Goal: Task Accomplishment & Management: Manage account settings

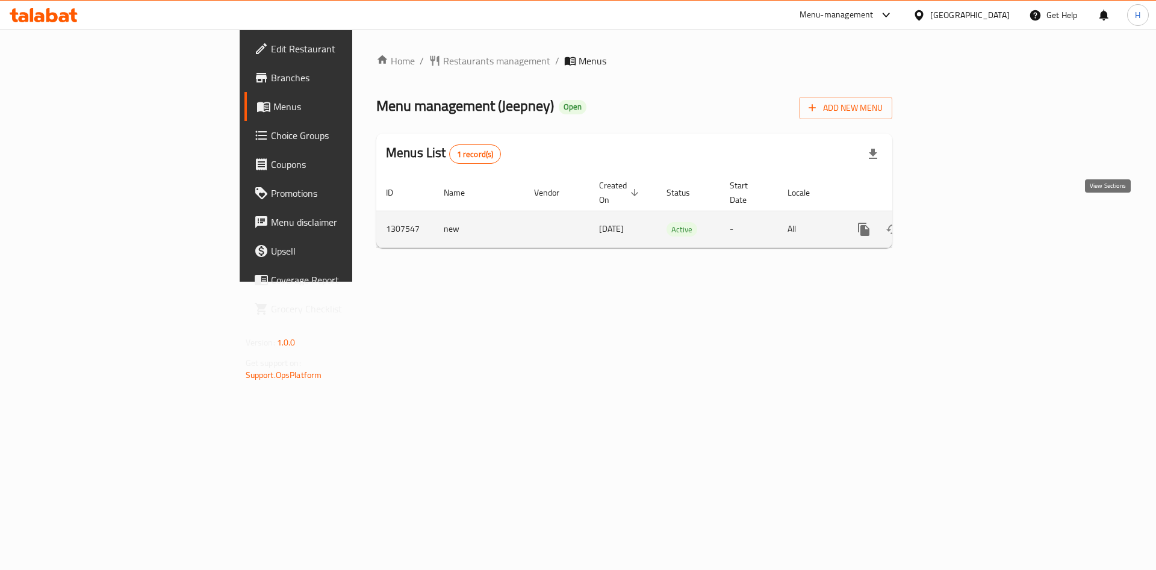
click at [958, 222] on icon "enhanced table" at bounding box center [950, 229] width 14 height 14
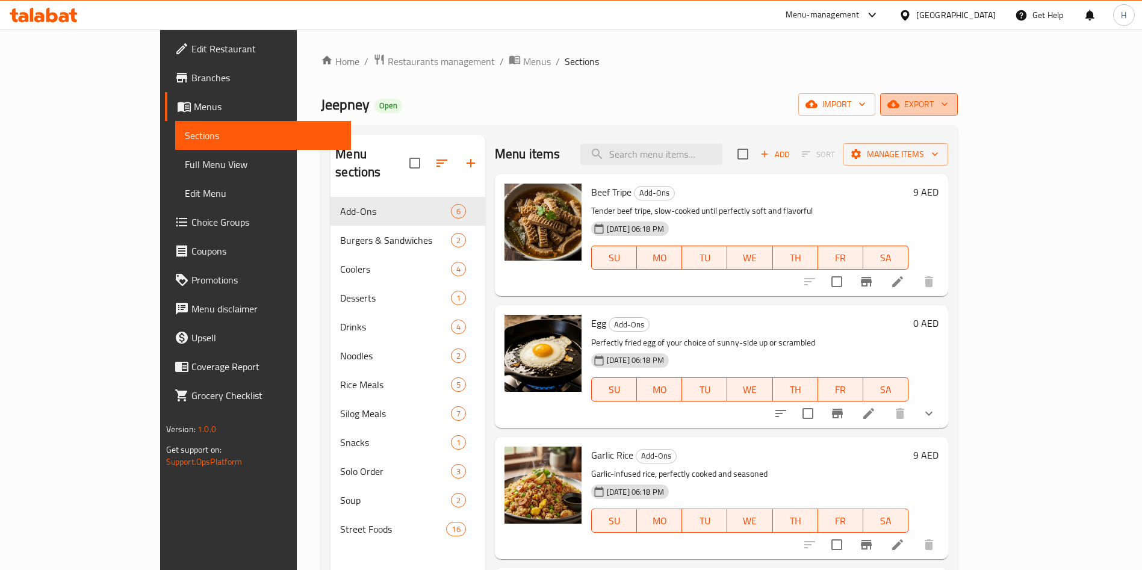
click at [958, 95] on button "export" at bounding box center [919, 104] width 78 height 22
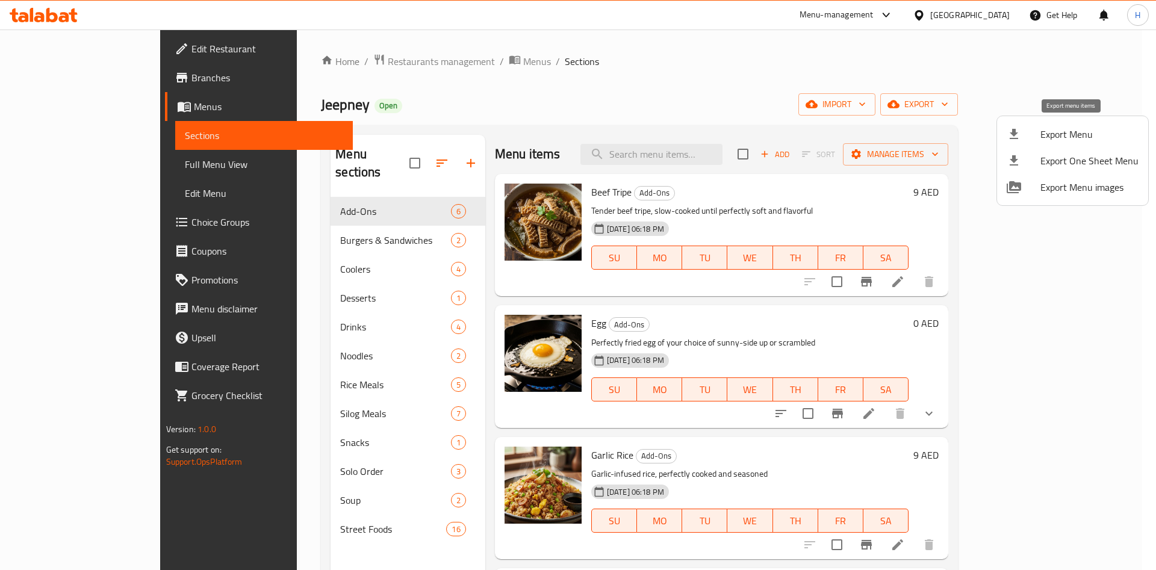
click at [1105, 131] on span "Export Menu" at bounding box center [1089, 134] width 98 height 14
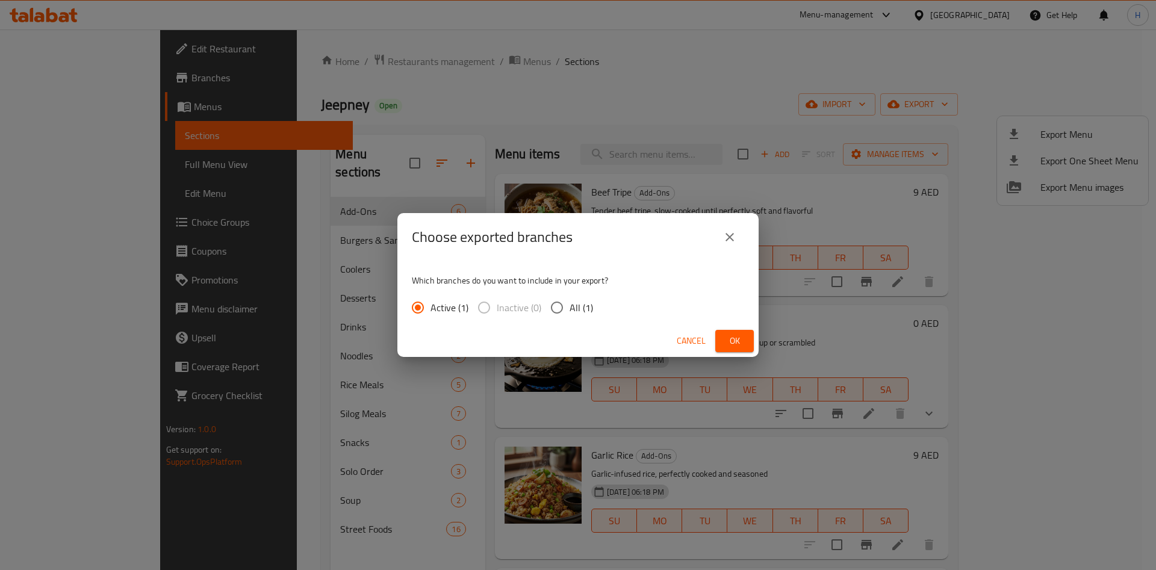
click at [744, 347] on button "Ok" at bounding box center [734, 341] width 39 height 22
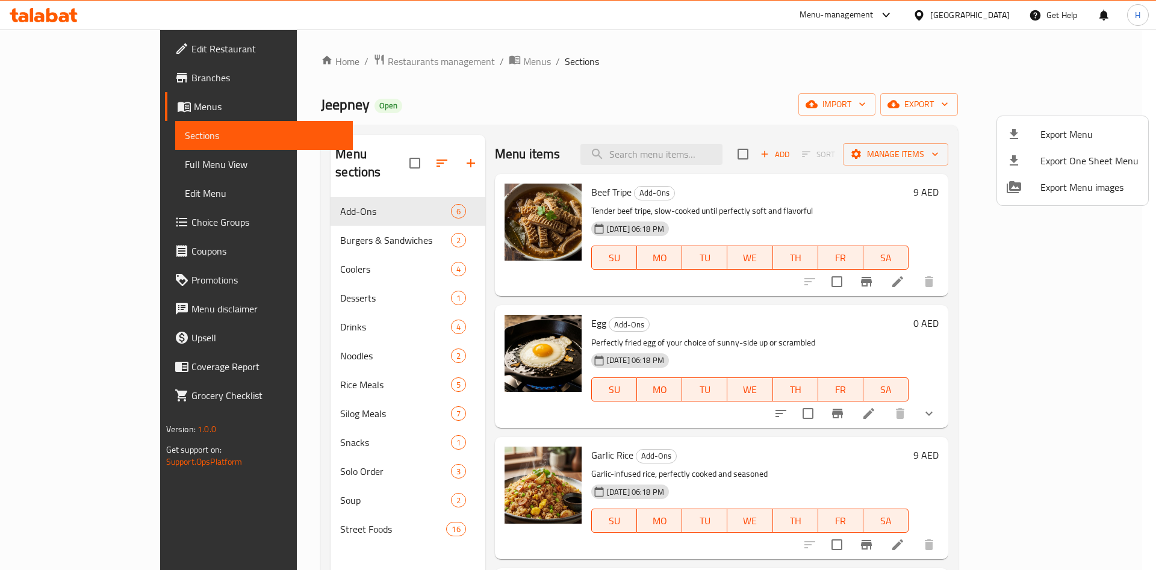
click at [481, 356] on div at bounding box center [578, 285] width 1156 height 570
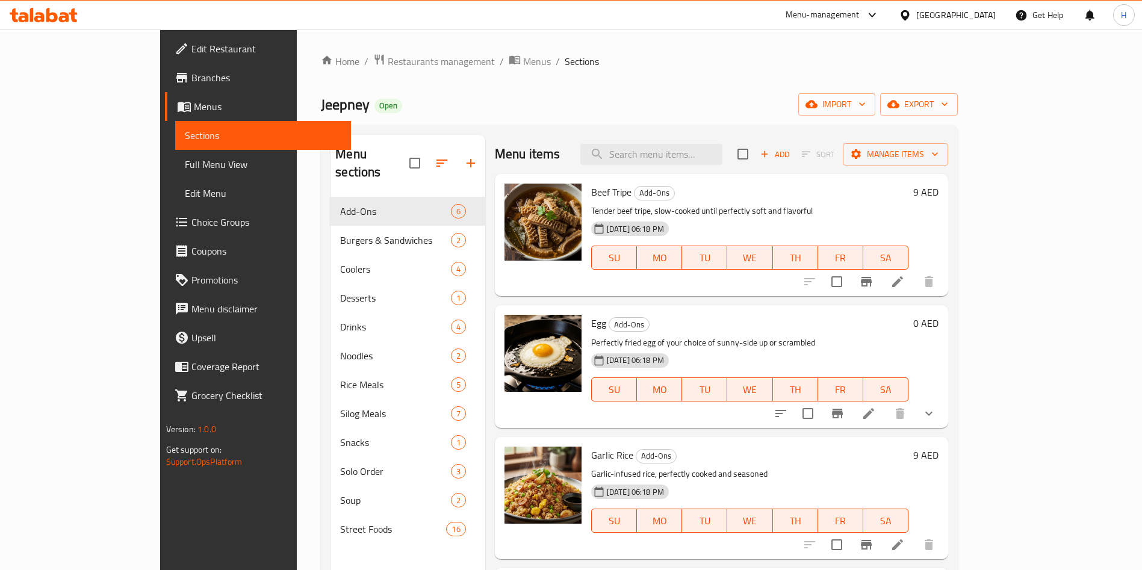
click at [507, 339] on img at bounding box center [543, 353] width 77 height 77
click at [511, 367] on img at bounding box center [543, 353] width 77 height 77
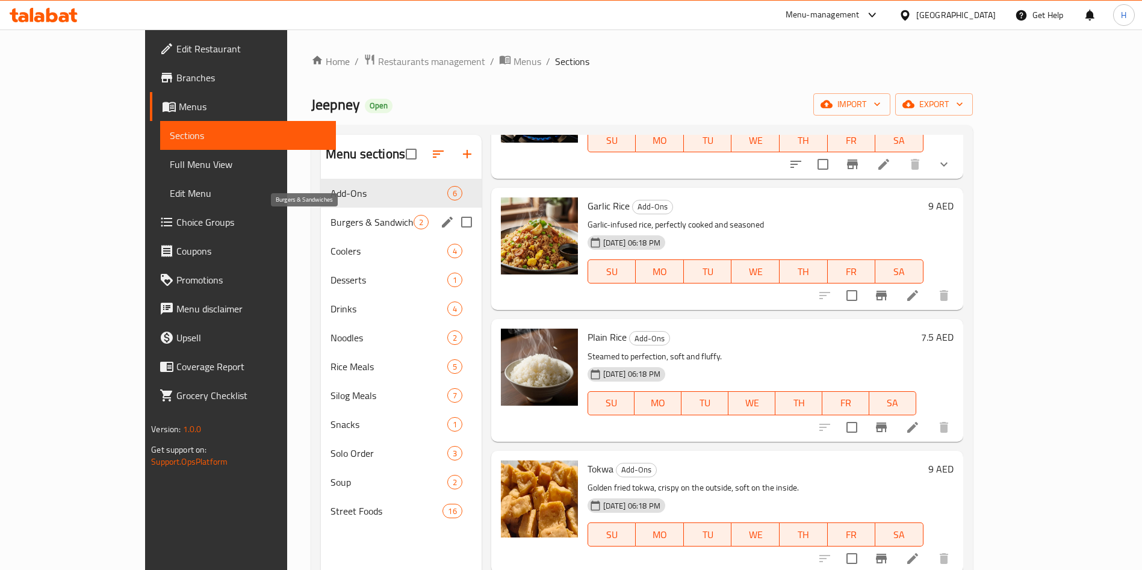
click at [337, 215] on span "Burgers & Sandwiches" at bounding box center [372, 222] width 83 height 14
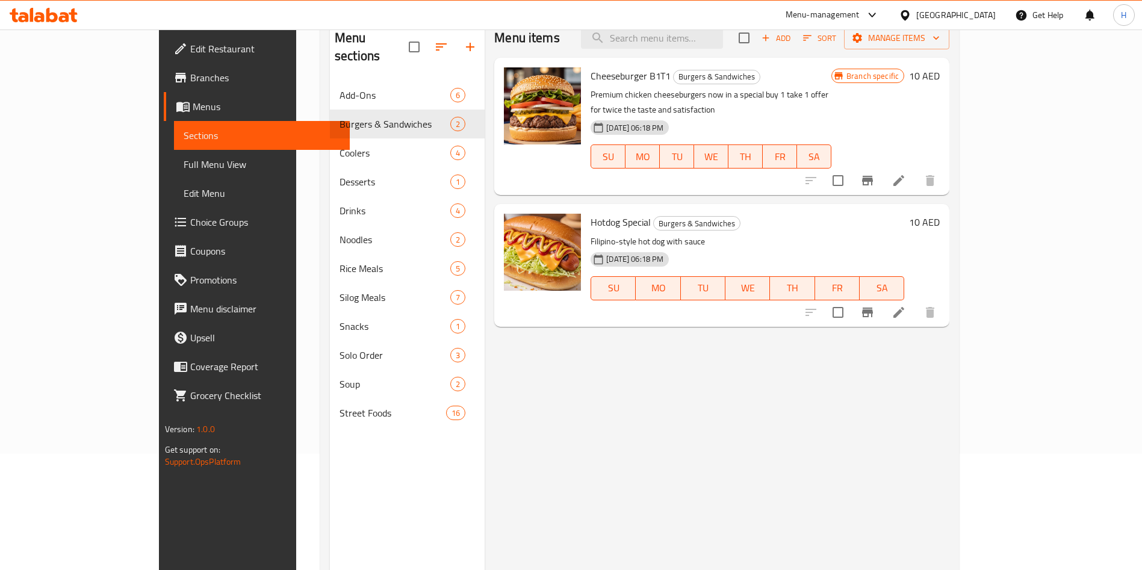
scroll to position [78, 0]
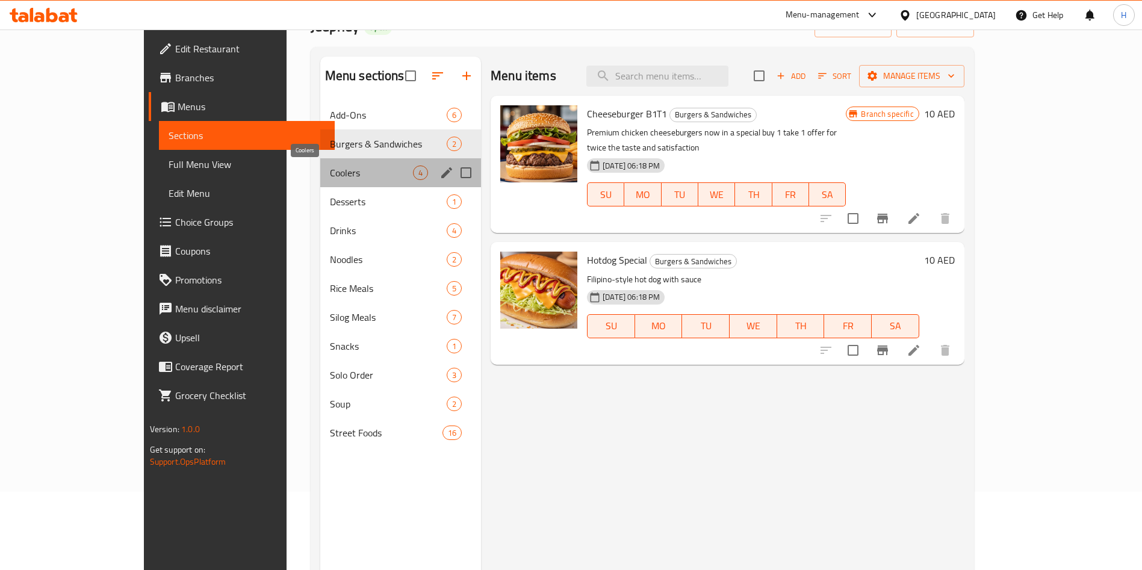
click at [330, 166] on span "Coolers" at bounding box center [371, 173] width 83 height 14
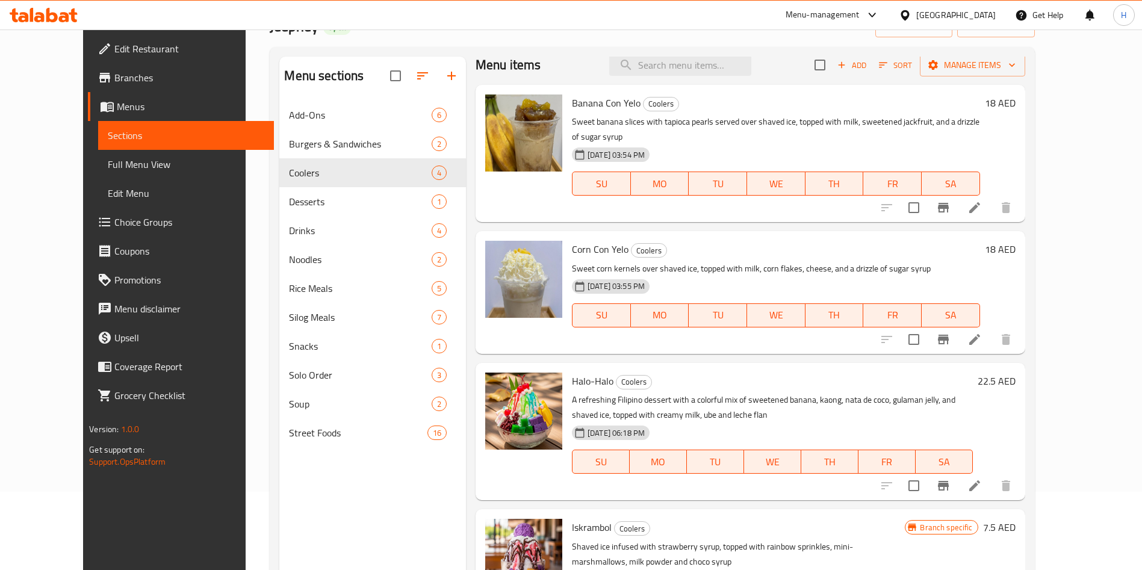
scroll to position [16, 0]
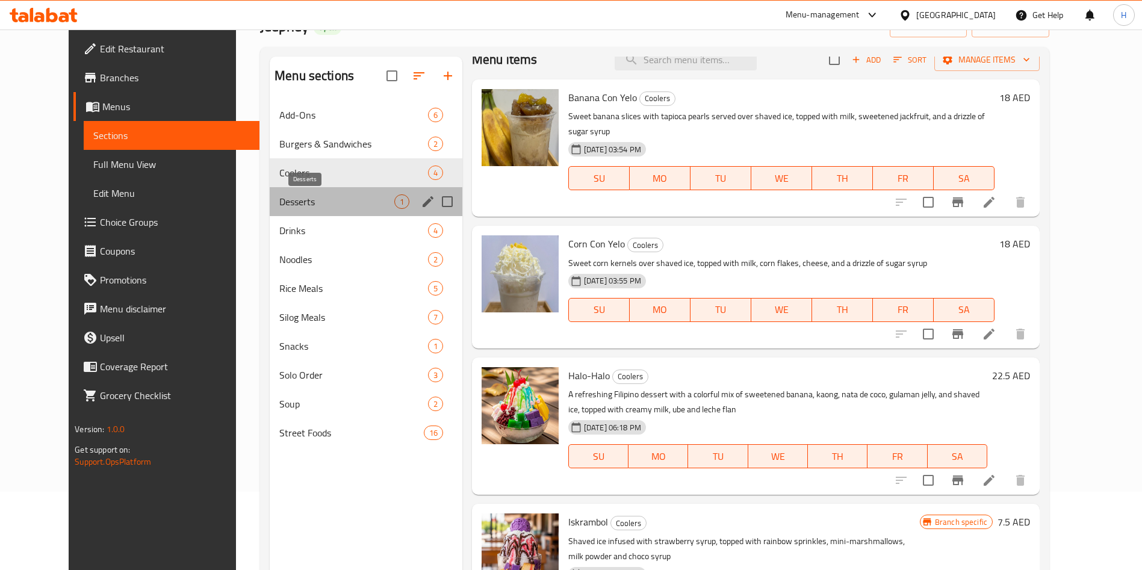
click at [279, 199] on span "Desserts" at bounding box center [336, 201] width 115 height 14
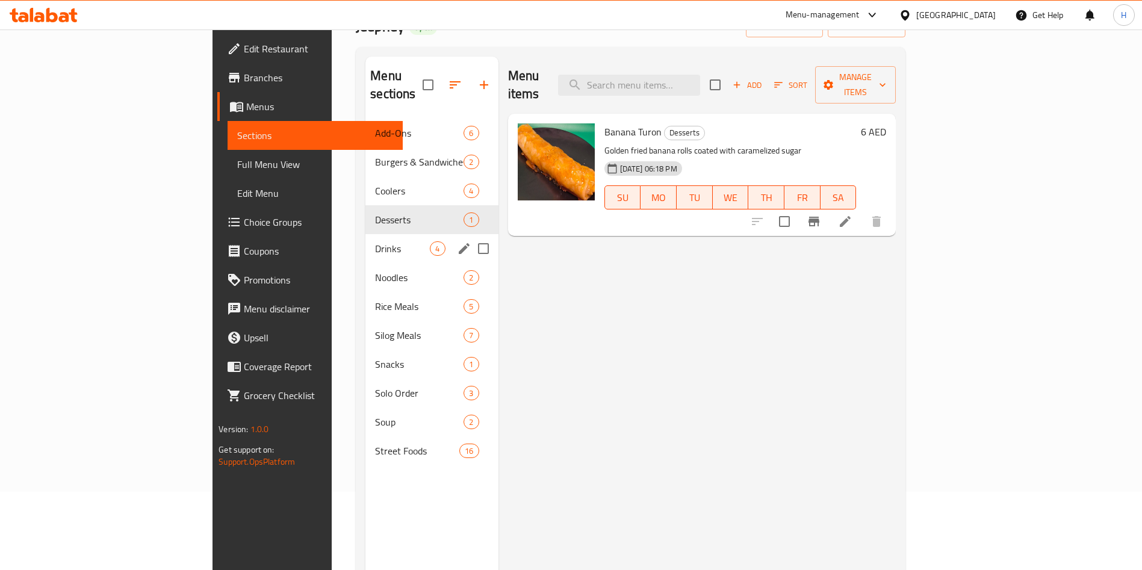
click at [375, 241] on span "Drinks" at bounding box center [402, 248] width 55 height 14
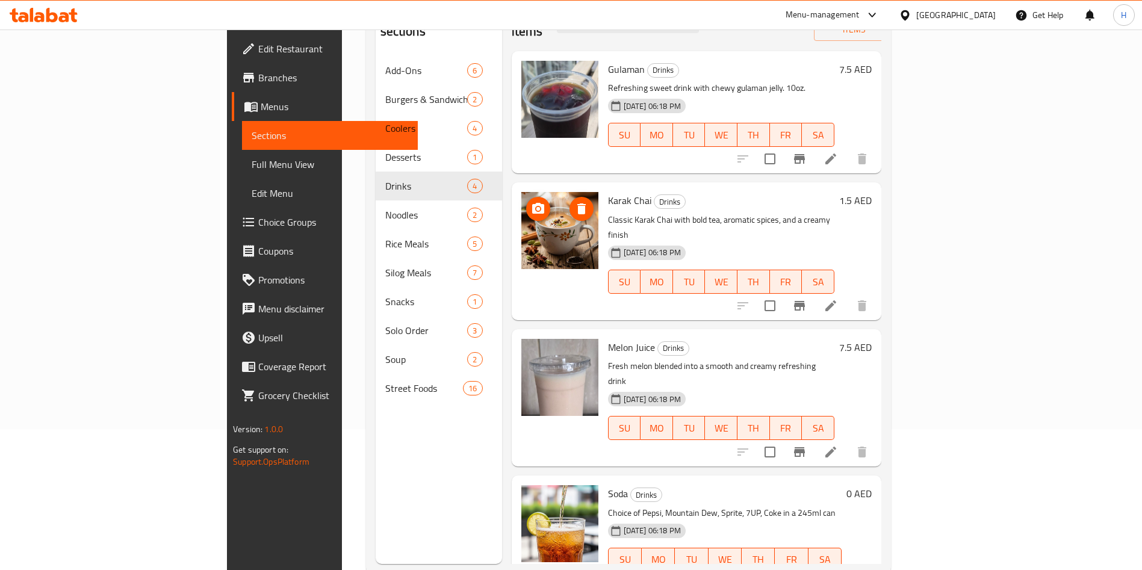
scroll to position [169, 0]
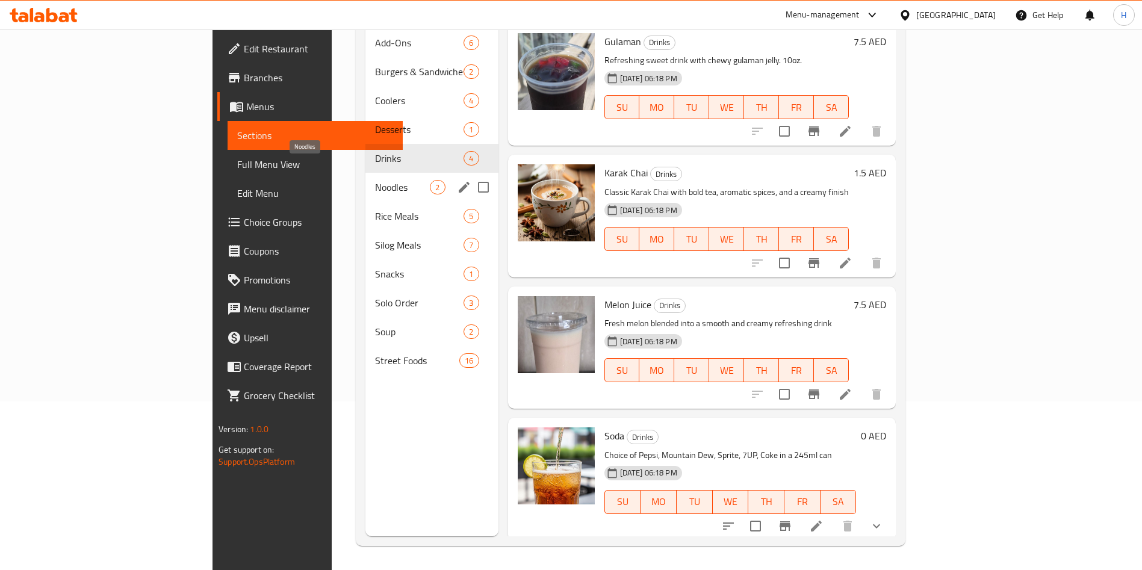
click at [375, 180] on span "Noodles" at bounding box center [402, 187] width 55 height 14
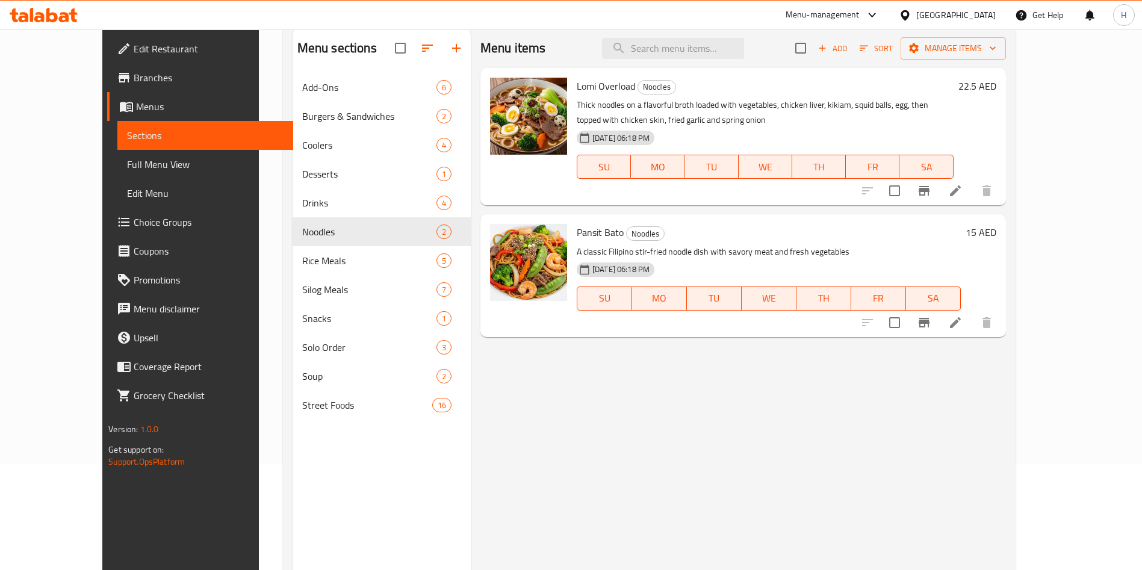
scroll to position [78, 0]
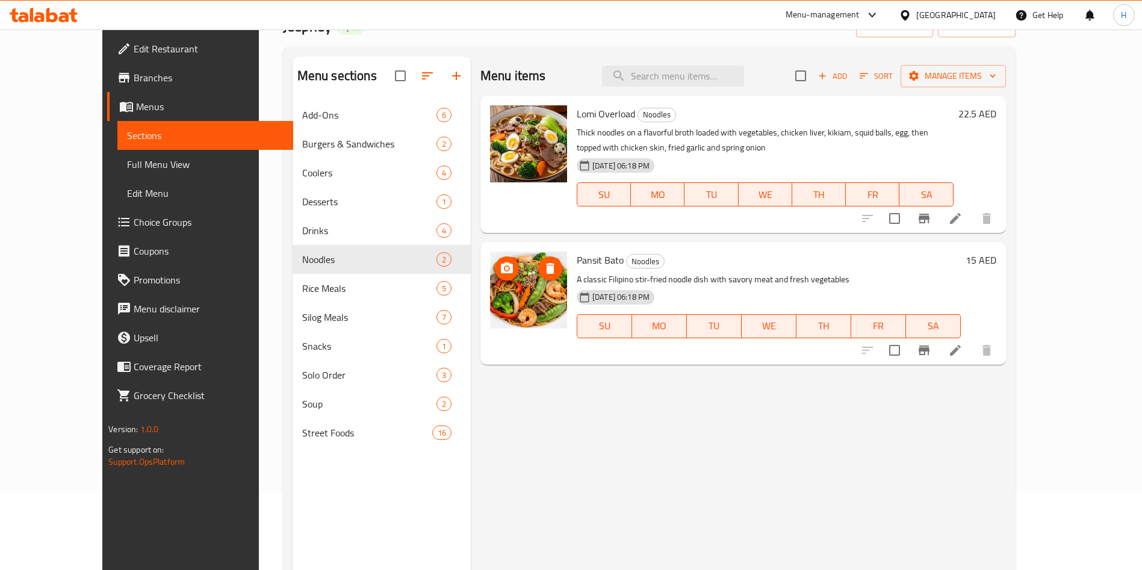
click at [492, 314] on img at bounding box center [528, 290] width 77 height 77
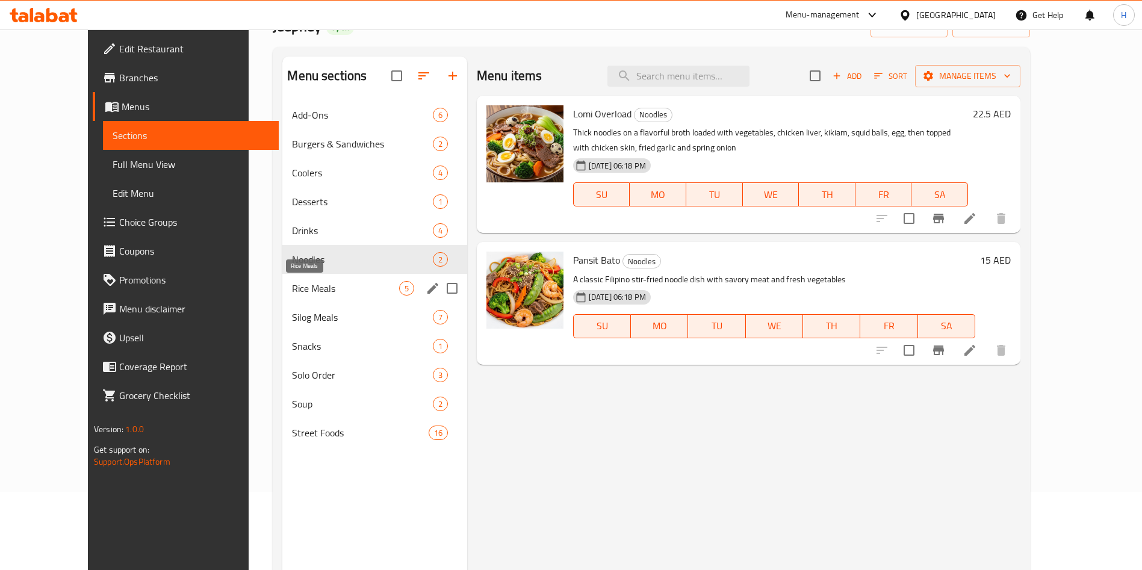
click at [302, 292] on span "Rice Meals" at bounding box center [345, 288] width 107 height 14
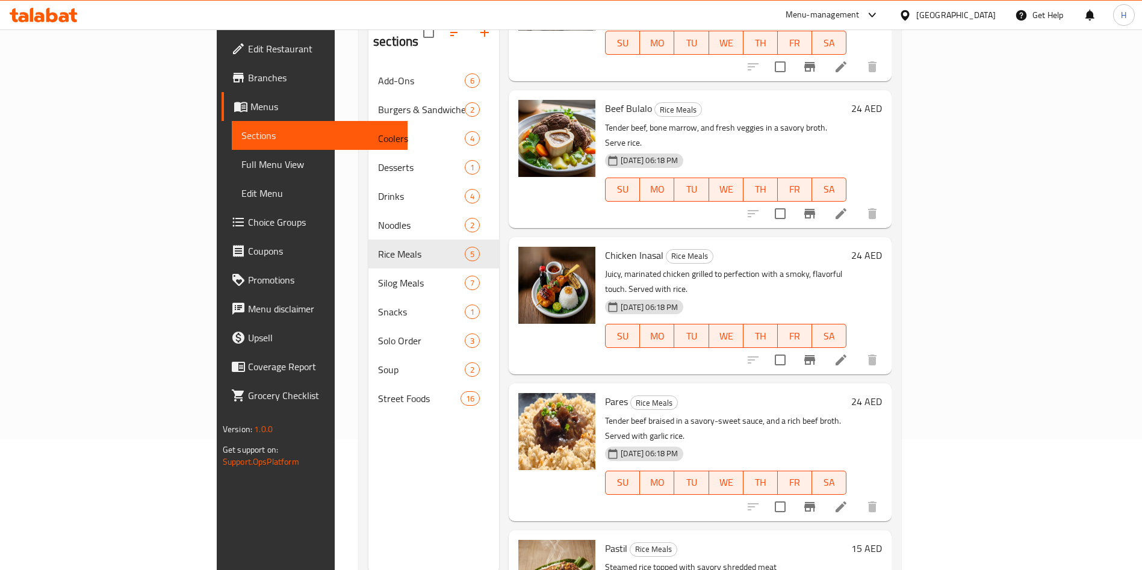
scroll to position [169, 0]
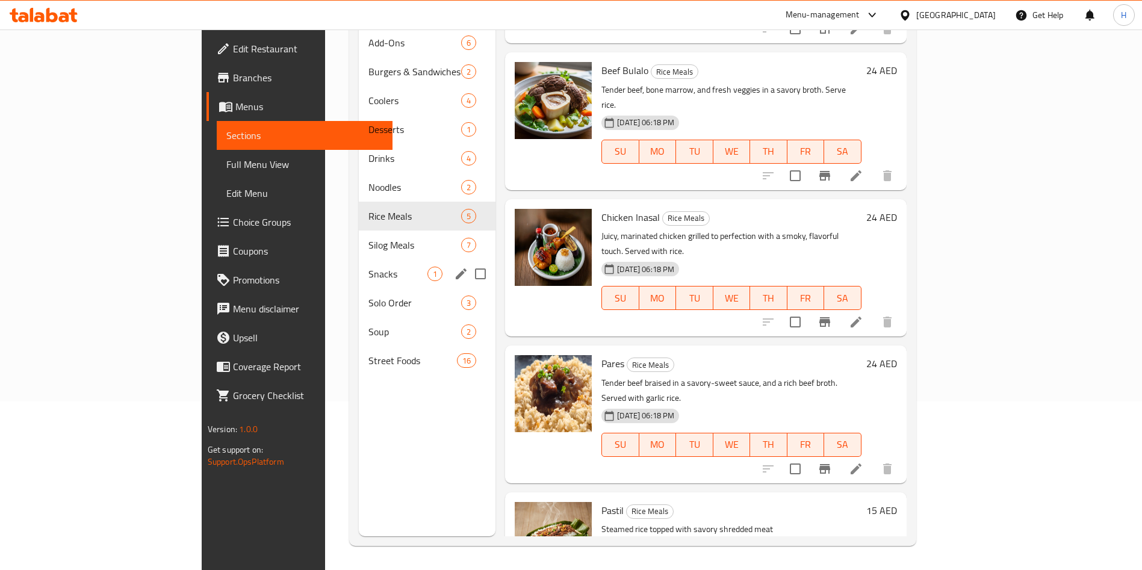
click at [368, 238] on span "Silog Meals" at bounding box center [414, 245] width 93 height 14
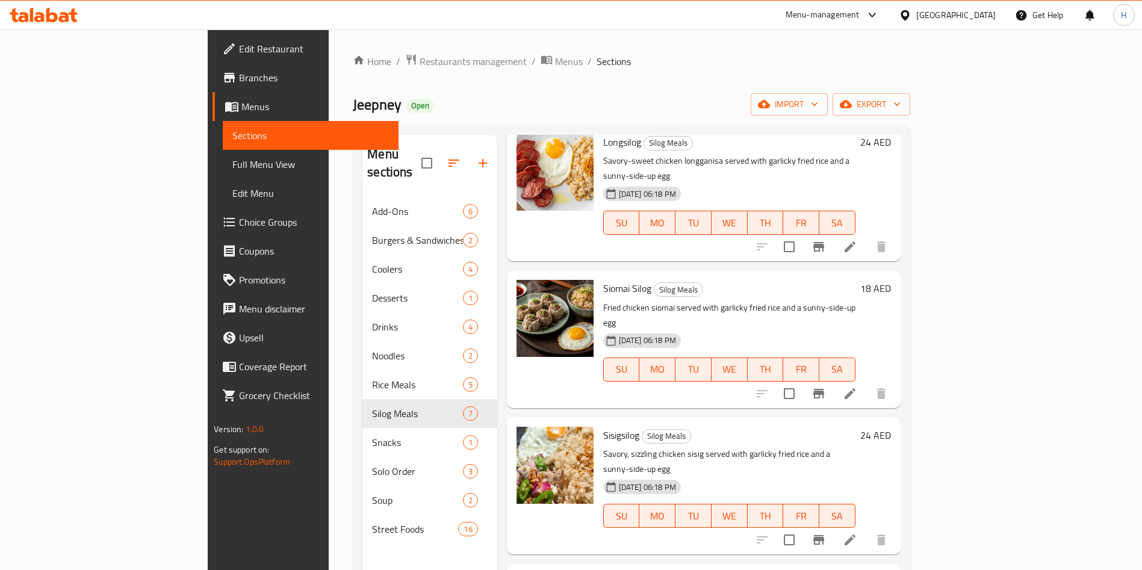
scroll to position [381, 0]
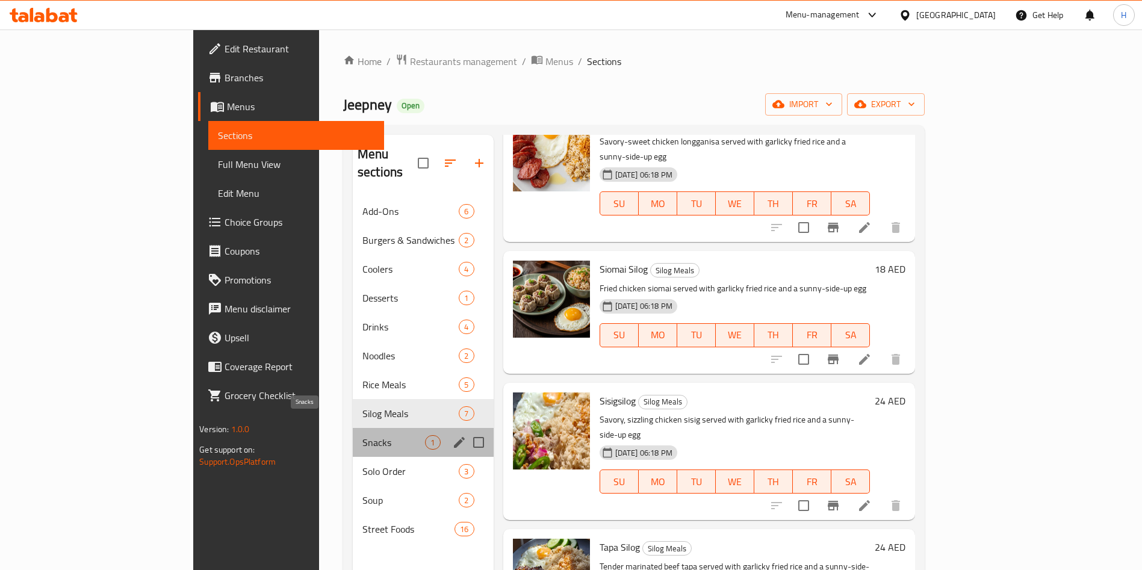
click at [362, 435] on span "Snacks" at bounding box center [393, 442] width 63 height 14
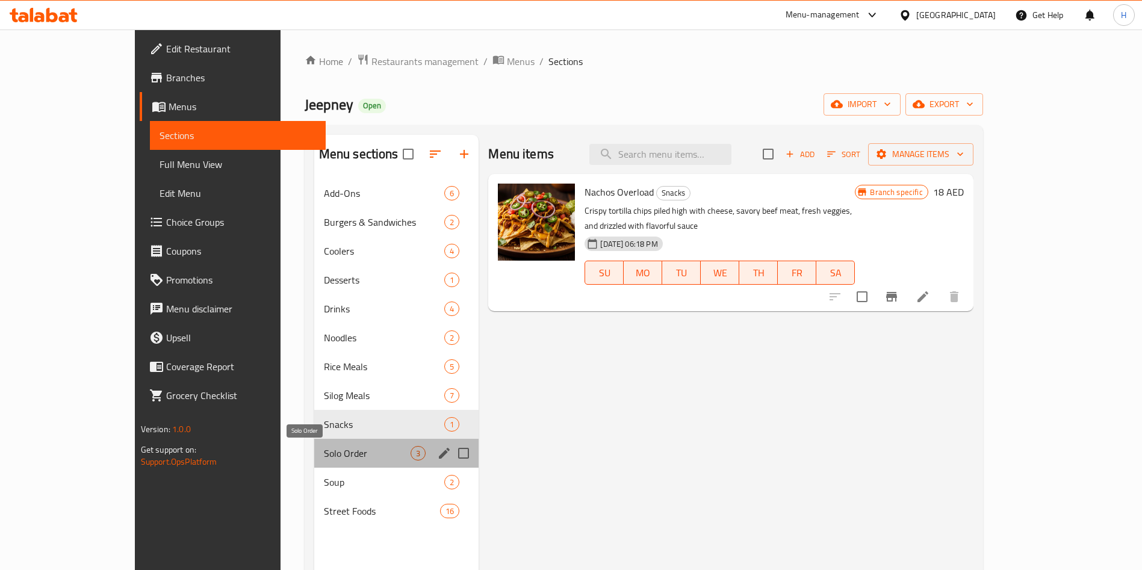
click at [324, 459] on span "Solo Order" at bounding box center [367, 453] width 87 height 14
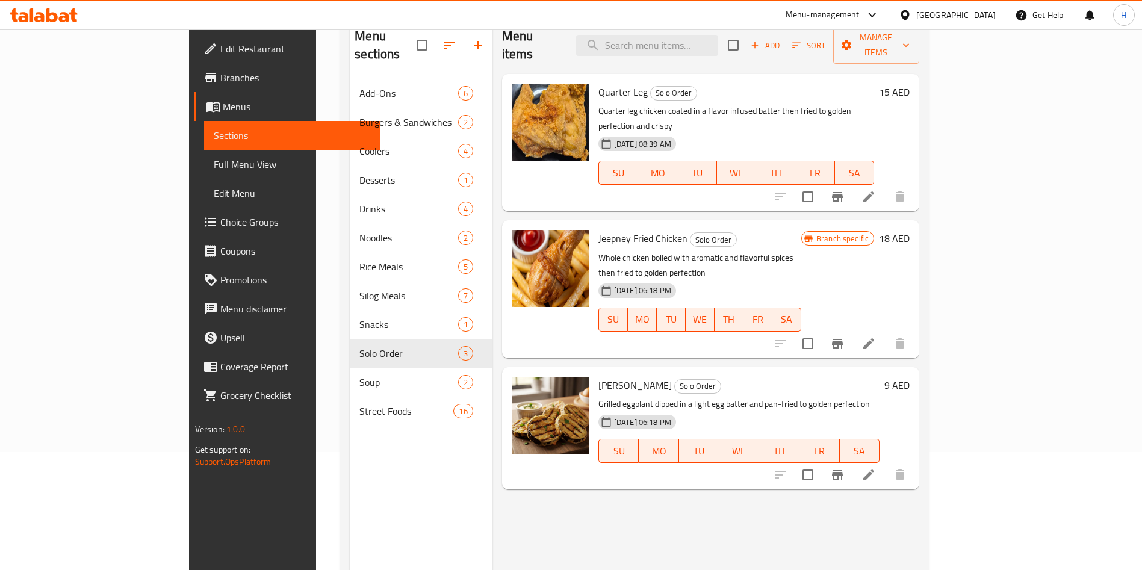
scroll to position [78, 0]
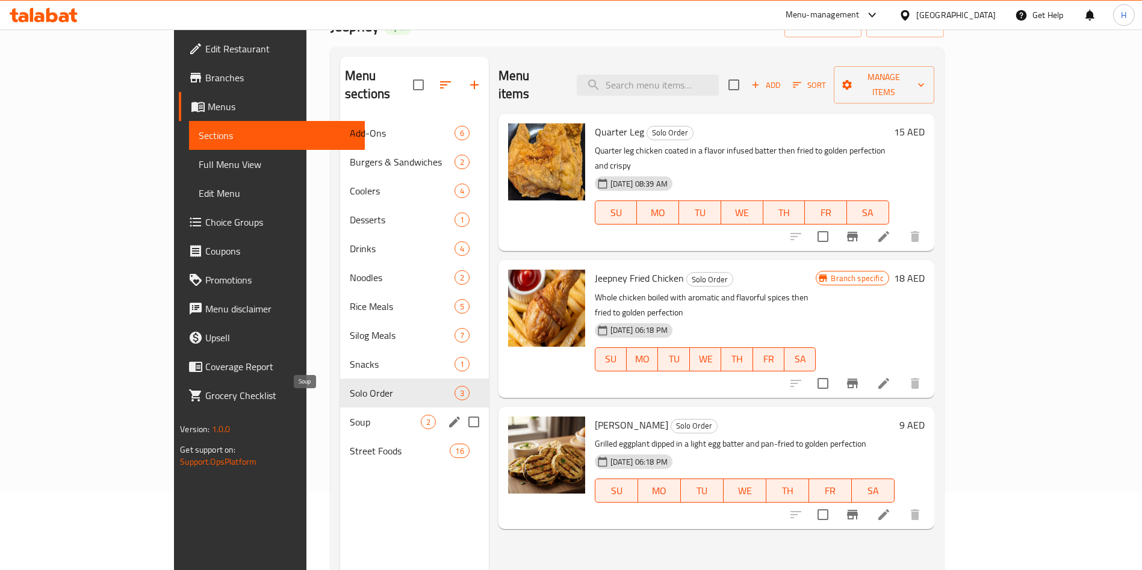
click at [350, 415] on span "Soup" at bounding box center [385, 422] width 71 height 14
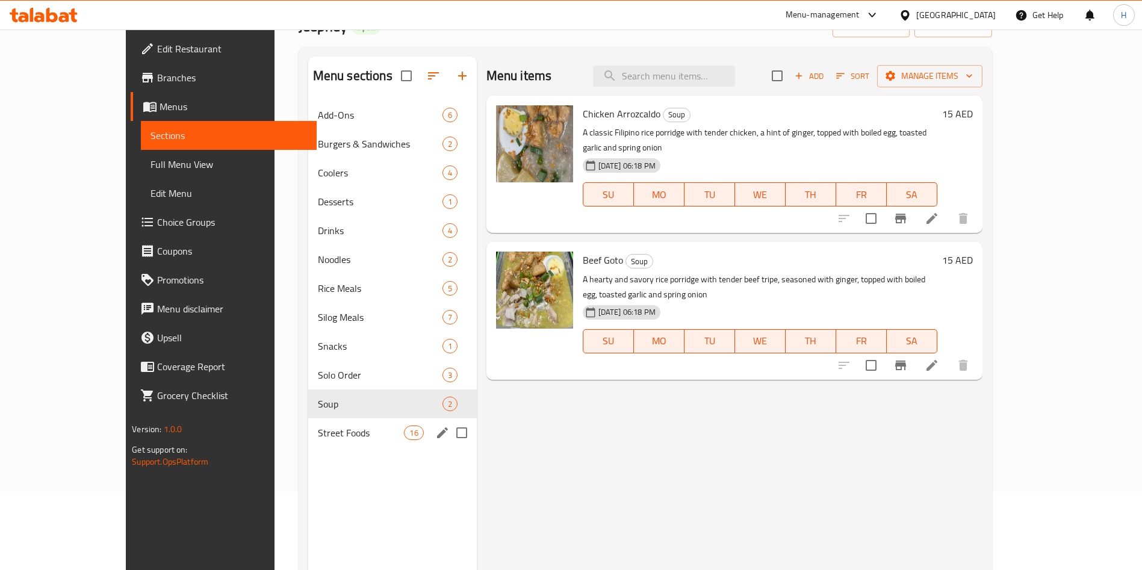
click at [308, 444] on div "Street Foods 16" at bounding box center [392, 432] width 169 height 29
